Goal: Task Accomplishment & Management: Use online tool/utility

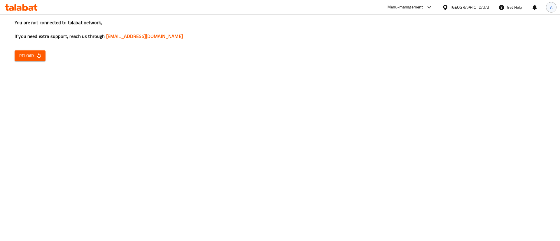
click at [553, 7] on div "A" at bounding box center [551, 7] width 11 height 11
click at [513, 59] on div "Logout" at bounding box center [512, 62] width 69 height 8
click at [42, 61] on button "Reload" at bounding box center [30, 55] width 31 height 11
click at [36, 51] on button "Reload" at bounding box center [30, 55] width 31 height 11
click at [27, 57] on span "Reload" at bounding box center [30, 55] width 22 height 7
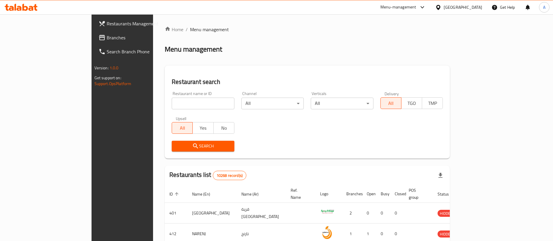
click at [172, 102] on input "search" at bounding box center [203, 104] width 63 height 12
type input "bonbird"
click button "Search" at bounding box center [203, 146] width 63 height 11
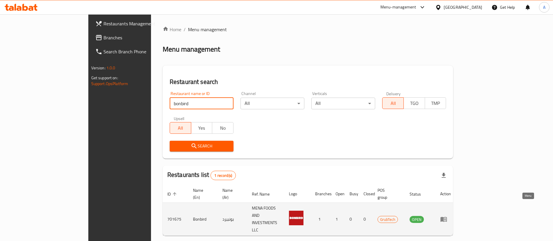
click at [448, 216] on icon "enhanced table" at bounding box center [444, 219] width 7 height 7
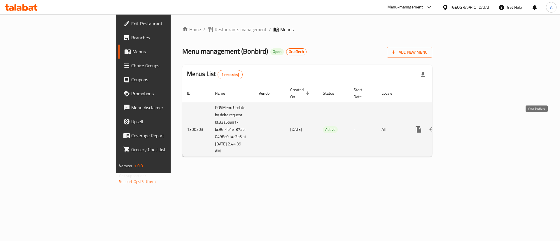
click at [464, 126] on icon "enhanced table" at bounding box center [460, 129] width 7 height 7
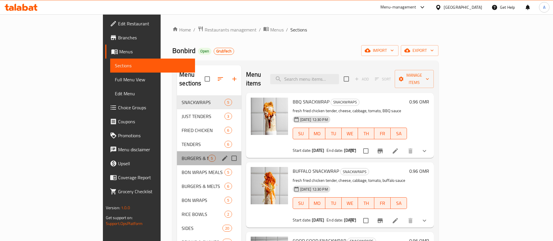
click at [177, 153] on div "BURGERS & MELTS MEALS 5" at bounding box center [209, 158] width 64 height 14
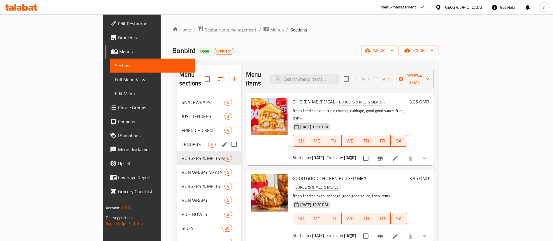
click at [182, 141] on span "TENDERS" at bounding box center [195, 144] width 27 height 7
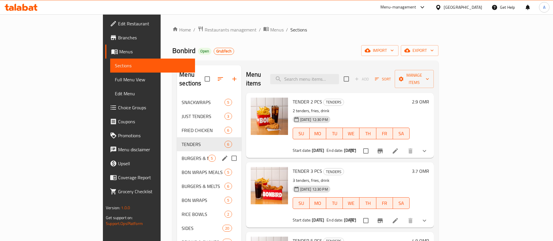
click at [177, 165] on div "BON WRAPS MEALS 5" at bounding box center [209, 172] width 64 height 14
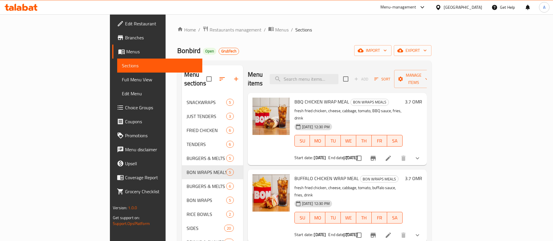
click at [177, 34] on div "Home / Restaurants management / Menus / Sections Bonbird Open GrubTech import e…" at bounding box center [304, 168] width 254 height 285
click at [210, 30] on span "Restaurants management" at bounding box center [236, 29] width 52 height 7
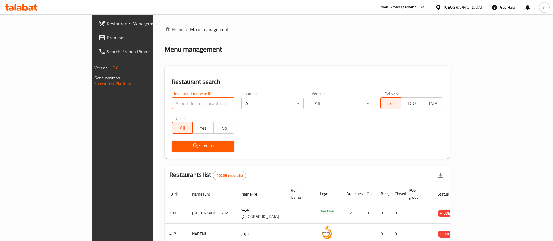
click at [172, 100] on input "search" at bounding box center [203, 104] width 63 height 12
type input "mini donut"
click button "Search" at bounding box center [203, 146] width 63 height 11
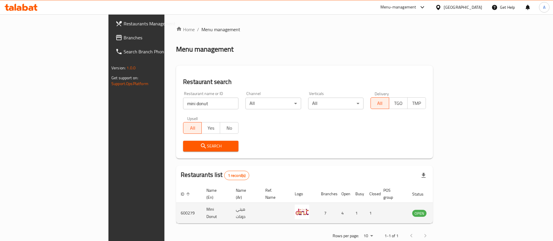
click at [202, 206] on td "Mini Donut" at bounding box center [216, 213] width 29 height 21
drag, startPoint x: 140, startPoint y: 206, endPoint x: 142, endPoint y: 204, distance: 3.3
click at [202, 206] on td "Mini Donut" at bounding box center [216, 213] width 29 height 21
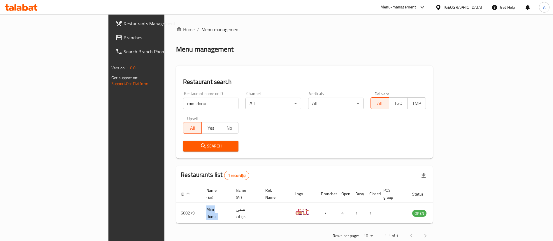
copy td "Mini Donut"
click at [417, 7] on div "Menu-management" at bounding box center [399, 7] width 36 height 7
click at [396, 64] on div "Restaurant-Management" at bounding box center [395, 64] width 46 height 6
